Goal: Transaction & Acquisition: Purchase product/service

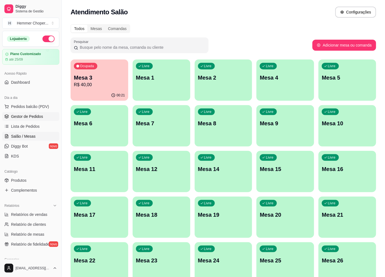
click at [26, 119] on span "Gestor de Pedidos" at bounding box center [27, 117] width 32 height 6
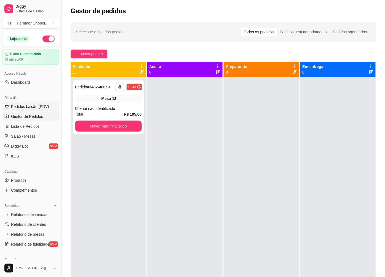
click at [32, 108] on span "Pedidos balcão (PDV)" at bounding box center [30, 107] width 38 height 6
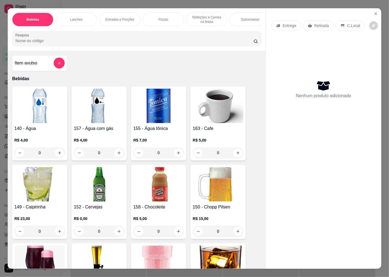
click at [315, 23] on p "Retirada" at bounding box center [322, 26] width 15 height 6
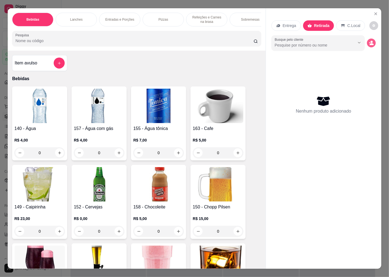
click at [370, 43] on icon "decrease-product-quantity" at bounding box center [372, 44] width 4 height 2
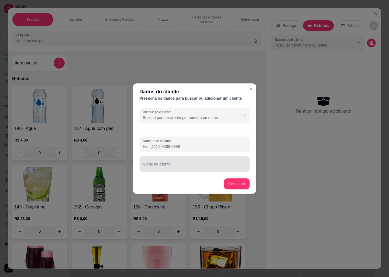
click at [161, 167] on input "Nome do cliente" at bounding box center [195, 167] width 104 height 6
type input "[PERSON_NAME]"
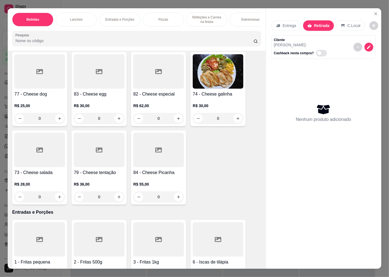
scroll to position [888, 0]
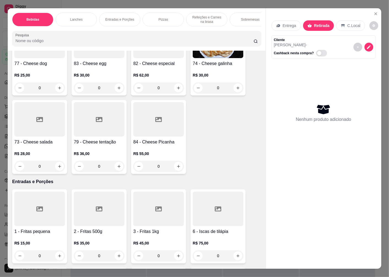
click at [35, 132] on div "73 - Cheese salada R$ 28,00 0" at bounding box center [39, 137] width 55 height 74
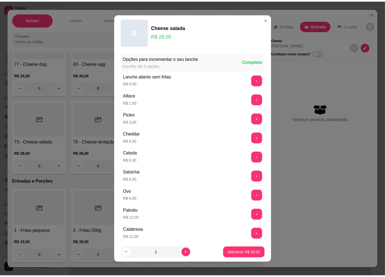
scroll to position [153, 0]
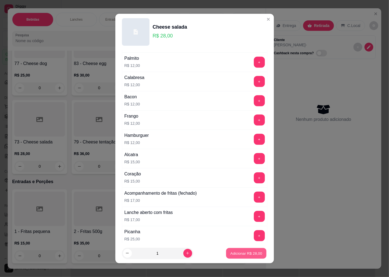
click at [241, 255] on p "Adicionar R$ 28,00" at bounding box center [247, 253] width 32 height 5
type input "1"
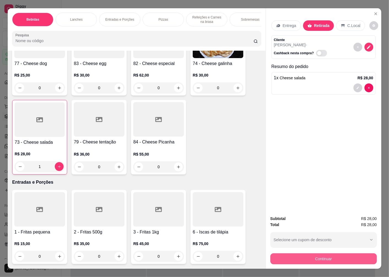
click at [294, 258] on button "Continuar" at bounding box center [324, 258] width 107 height 11
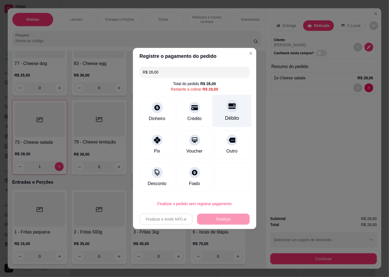
click at [230, 115] on div "Débito" at bounding box center [232, 111] width 39 height 32
type input "R$ 0,00"
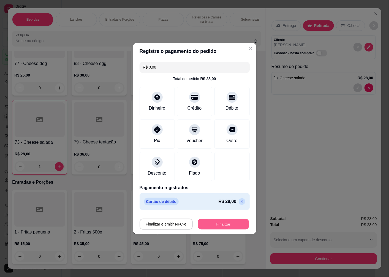
click at [210, 222] on button "Finalizar" at bounding box center [223, 224] width 51 height 11
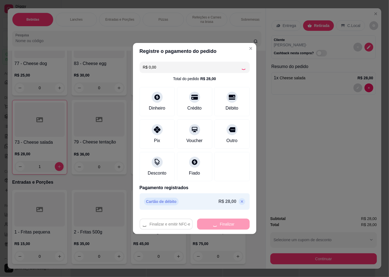
type input "0"
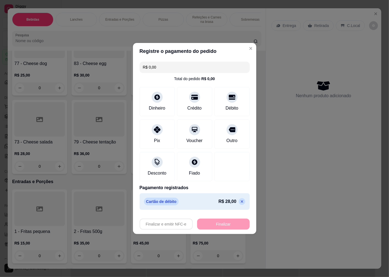
type input "-R$ 28,00"
